Goal: Find specific page/section: Find specific page/section

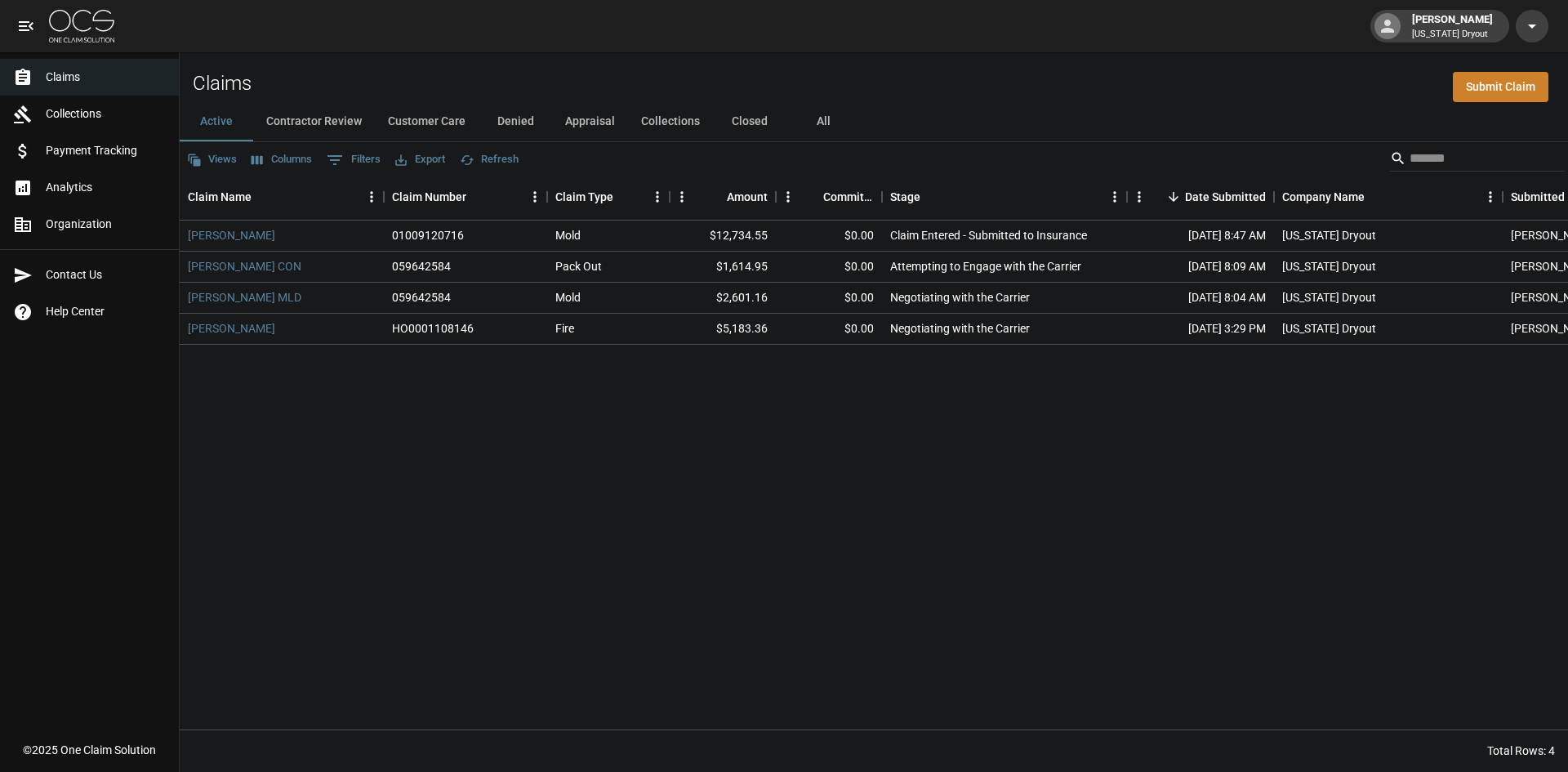
click at [61, 28] on img at bounding box center [82, 26] width 66 height 33
